Goal: Task Accomplishment & Management: Complete application form

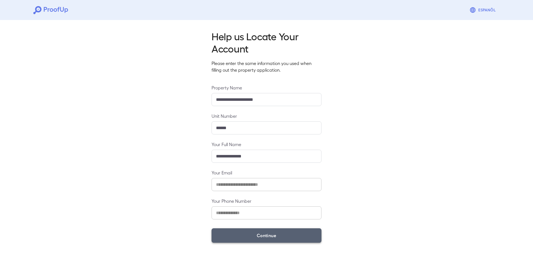
click at [262, 230] on button "Continue" at bounding box center [266, 235] width 110 height 14
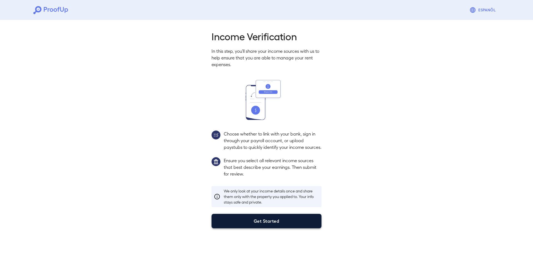
click at [259, 222] on button "Get Started" at bounding box center [266, 221] width 110 height 14
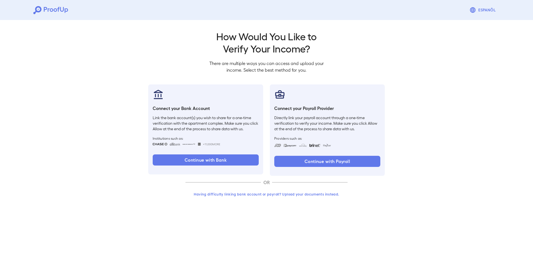
click at [250, 195] on button "Having difficulty linking bank account or payroll? Upload your documents instea…" at bounding box center [266, 194] width 162 height 10
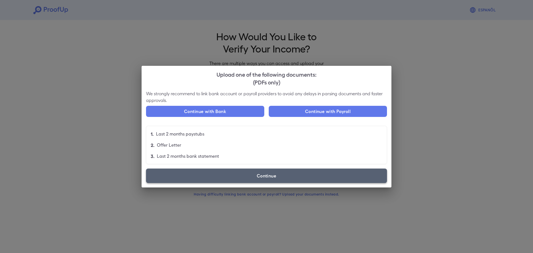
click at [261, 177] on label "Continue" at bounding box center [266, 175] width 241 height 14
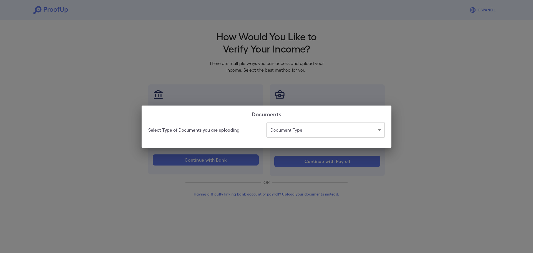
click at [313, 128] on body "Espanõl Go back How Would You Like to Verify Your Income? There are multiple wa…" at bounding box center [266, 106] width 533 height 212
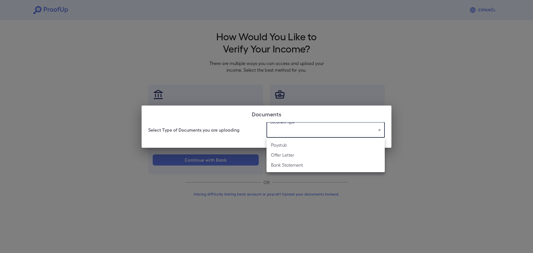
click at [292, 144] on li "Paystub" at bounding box center [325, 145] width 118 height 10
type input "*******"
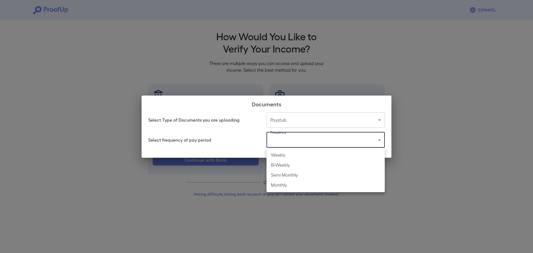
click at [291, 141] on body "Espanõl Go back How Would You Like to Verify Your Income? There are multiple wa…" at bounding box center [266, 106] width 533 height 212
click at [279, 161] on li "Bi-Weekly" at bounding box center [325, 165] width 118 height 10
type input "*********"
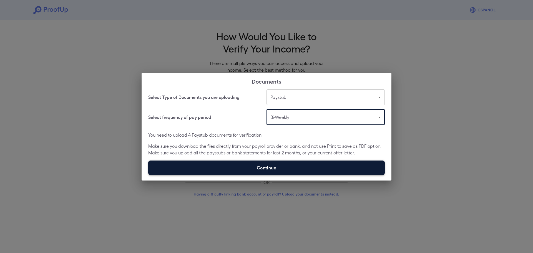
click at [274, 161] on label "Continue" at bounding box center [266, 167] width 236 height 14
click at [148, 175] on input "Continue" at bounding box center [148, 175] width 0 height 0
click at [267, 164] on label "Continue" at bounding box center [266, 167] width 236 height 14
click at [148, 175] on input "Continue" at bounding box center [148, 175] width 0 height 0
type input "**********"
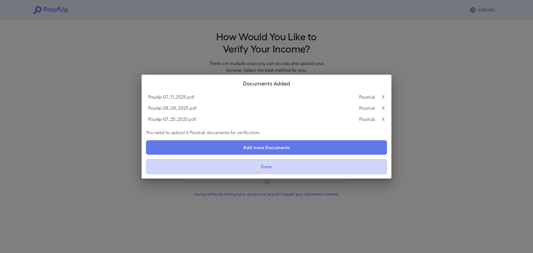
click at [258, 163] on button "Done" at bounding box center [266, 166] width 241 height 15
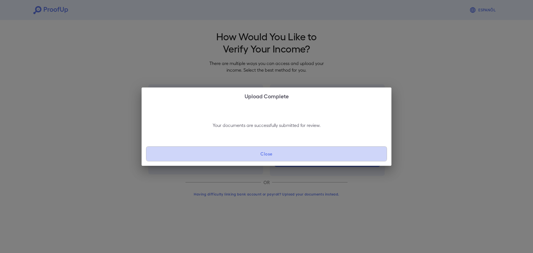
click at [265, 156] on button "Close" at bounding box center [266, 153] width 241 height 15
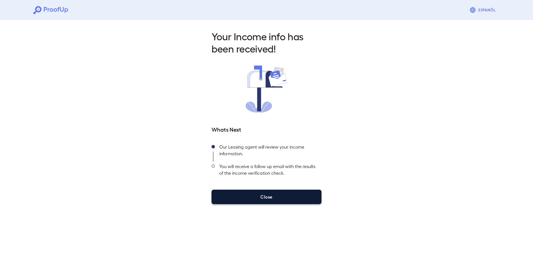
click at [256, 192] on button "Close" at bounding box center [266, 197] width 110 height 14
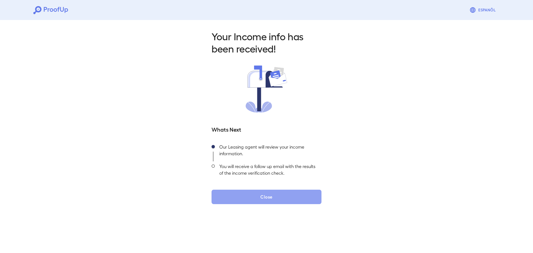
drag, startPoint x: 268, startPoint y: 198, endPoint x: 288, endPoint y: 170, distance: 35.0
click at [268, 197] on button "Close" at bounding box center [266, 197] width 110 height 14
